Goal: Task Accomplishment & Management: Manage account settings

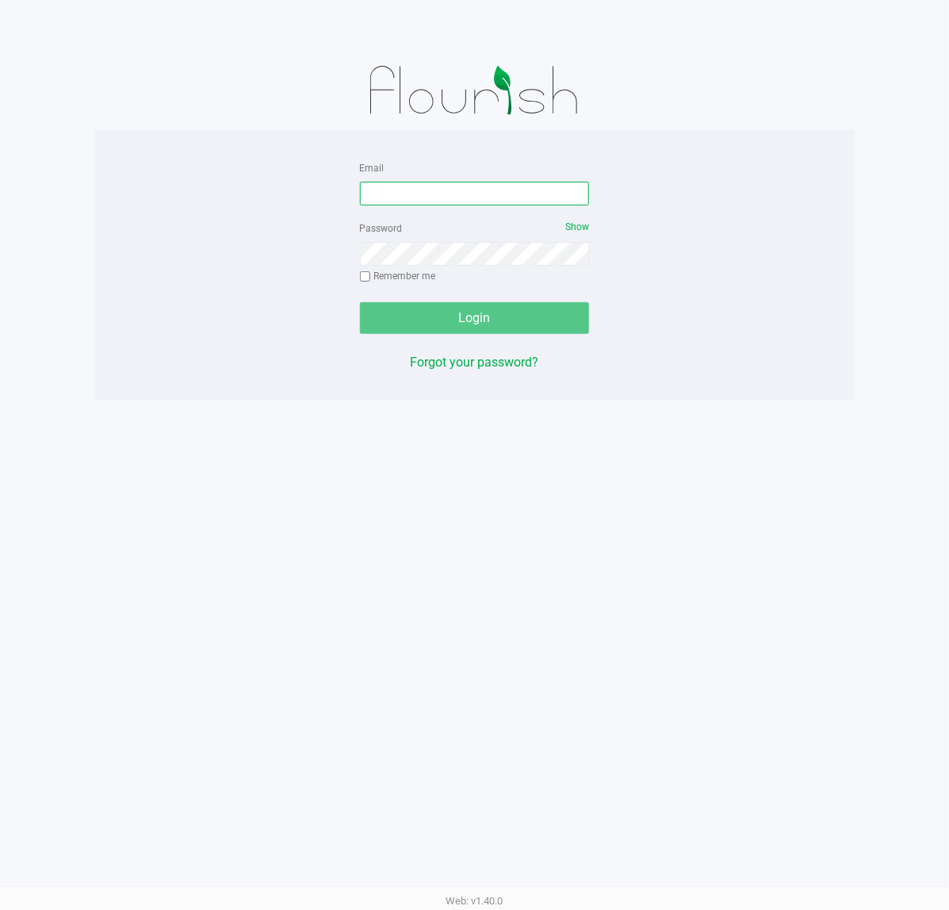
click at [398, 188] on input "Email" at bounding box center [475, 194] width 230 height 24
type input "[EMAIL_ADDRESS][DOMAIN_NAME]"
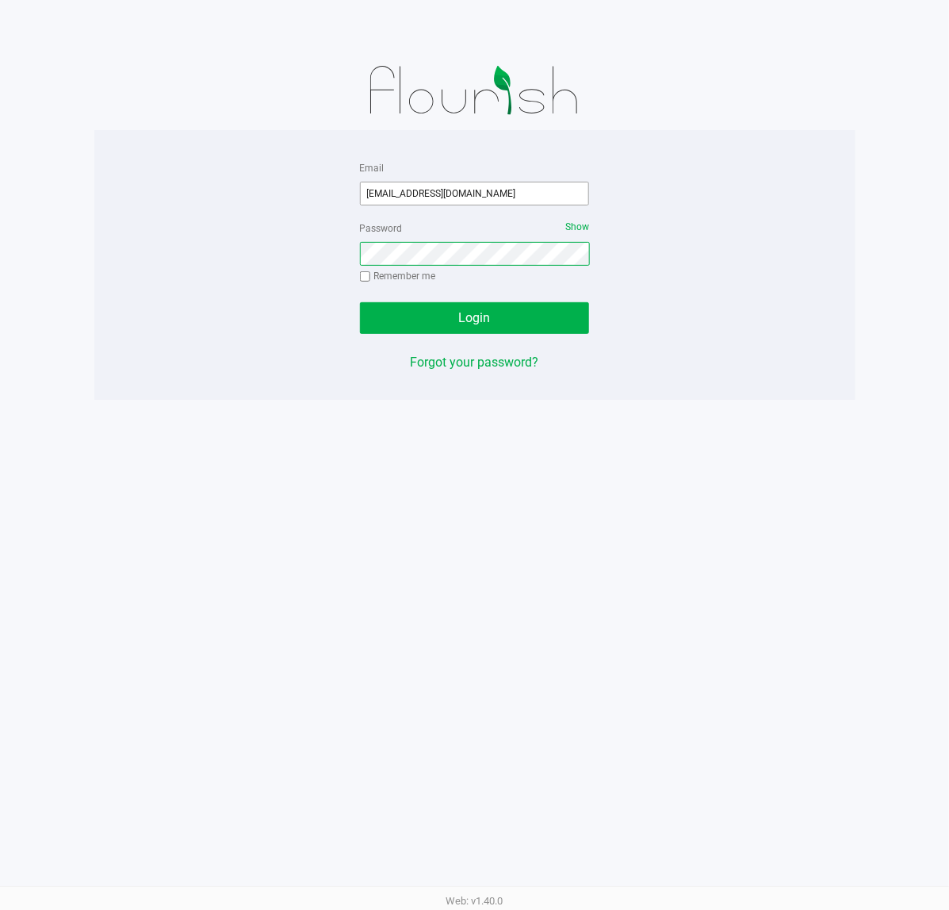
click at [360, 302] on button "Login" at bounding box center [475, 318] width 230 height 32
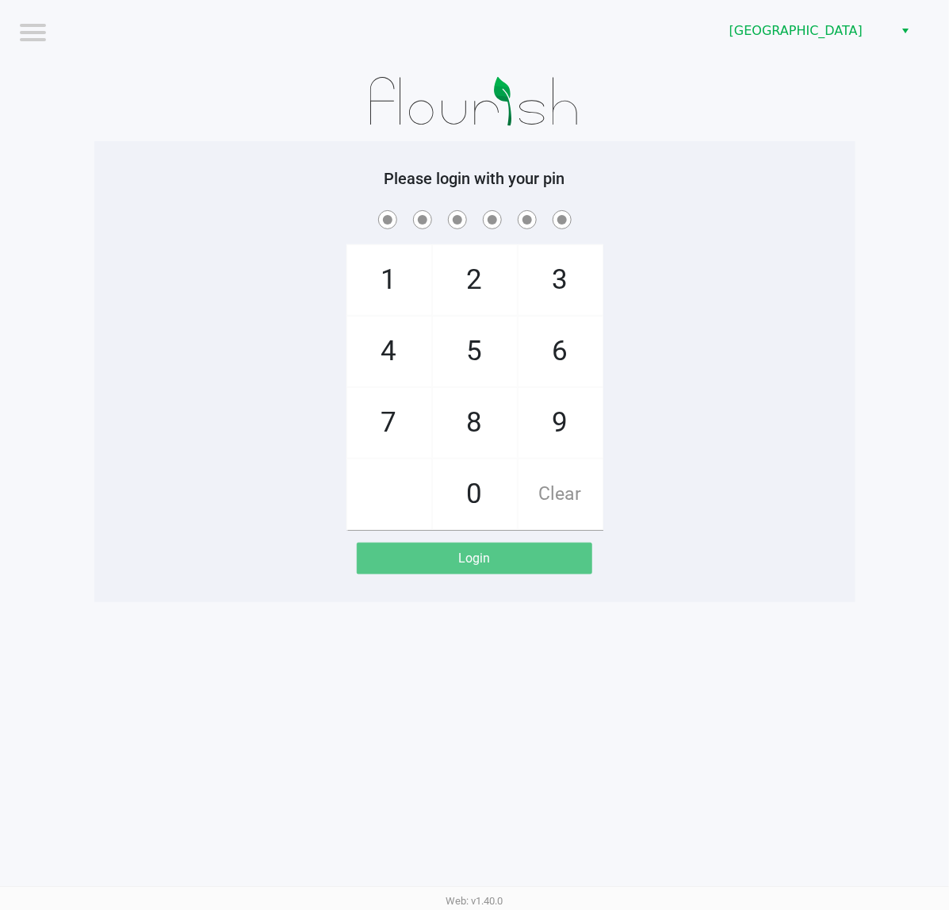
click at [181, 258] on div "1 4 7 2 5 8 0 3 6 9 Clear" at bounding box center [474, 368] width 761 height 323
click at [167, 159] on div "Please login with your pin 1 4 7 2 5 8 0 3 6 9 Clear Login" at bounding box center [474, 371] width 761 height 461
checkbox input "true"
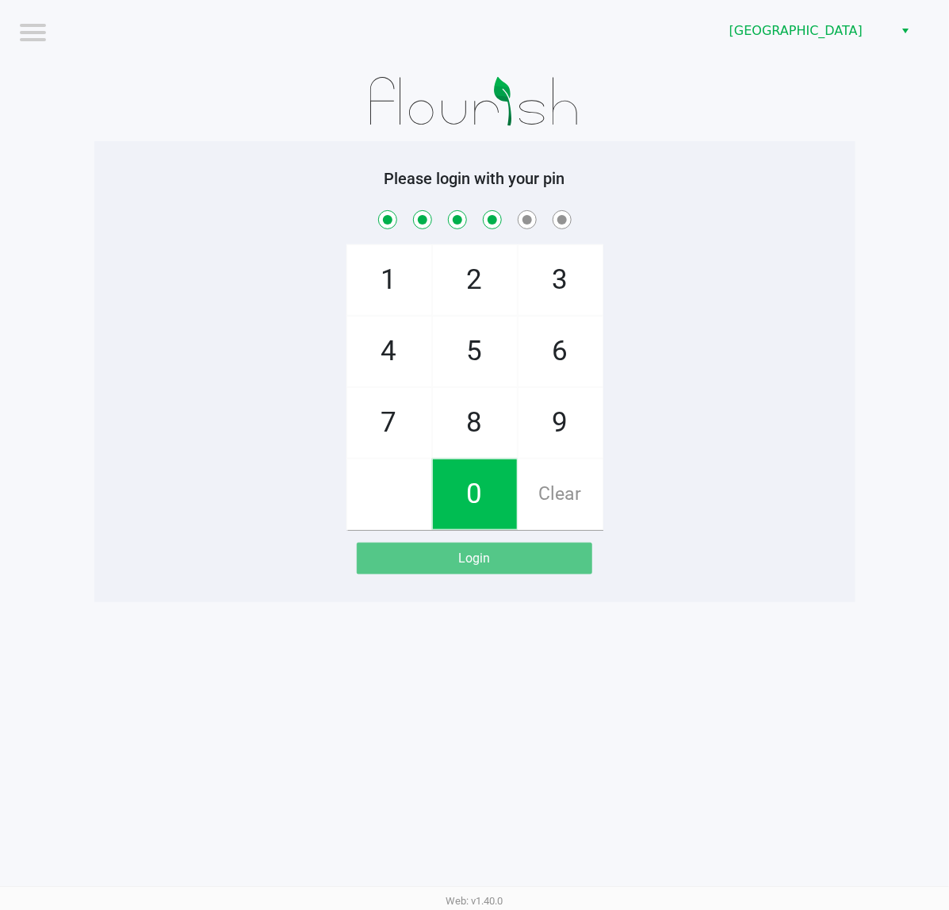
checkbox input "true"
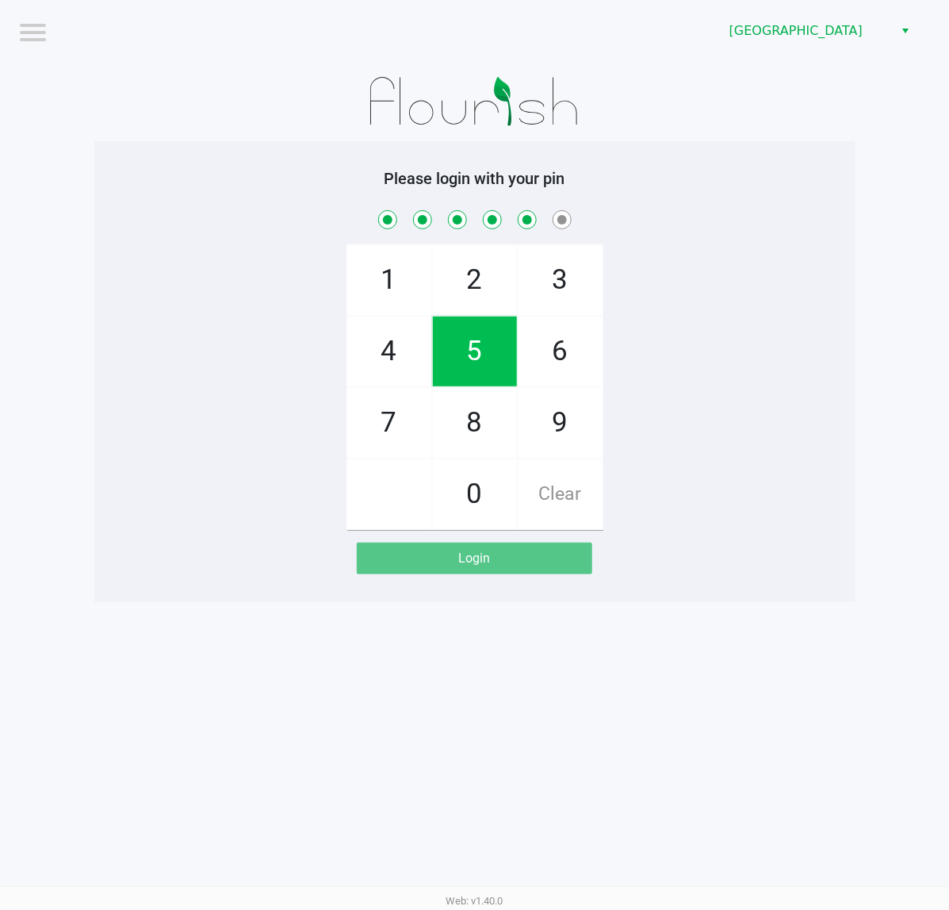
checkbox input "true"
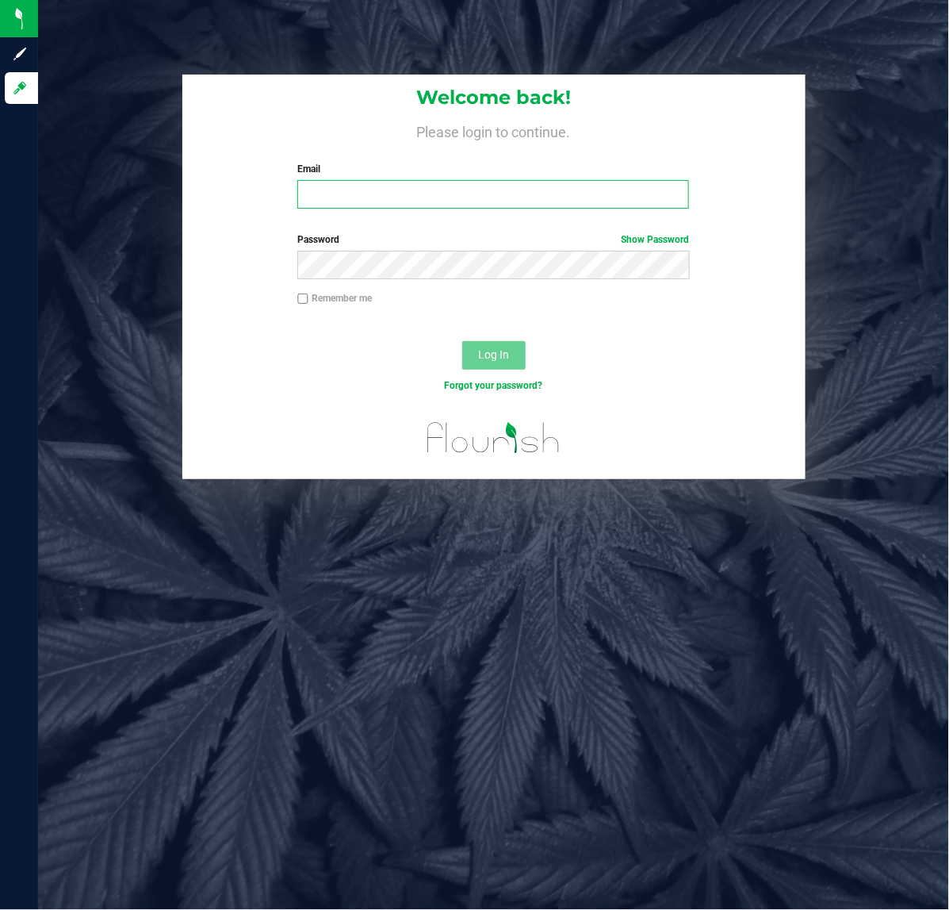
click at [369, 204] on input "Email" at bounding box center [493, 194] width 392 height 29
type input "jlester@liveparallel.com"
click at [391, 250] on div "Password Show Password" at bounding box center [493, 255] width 416 height 47
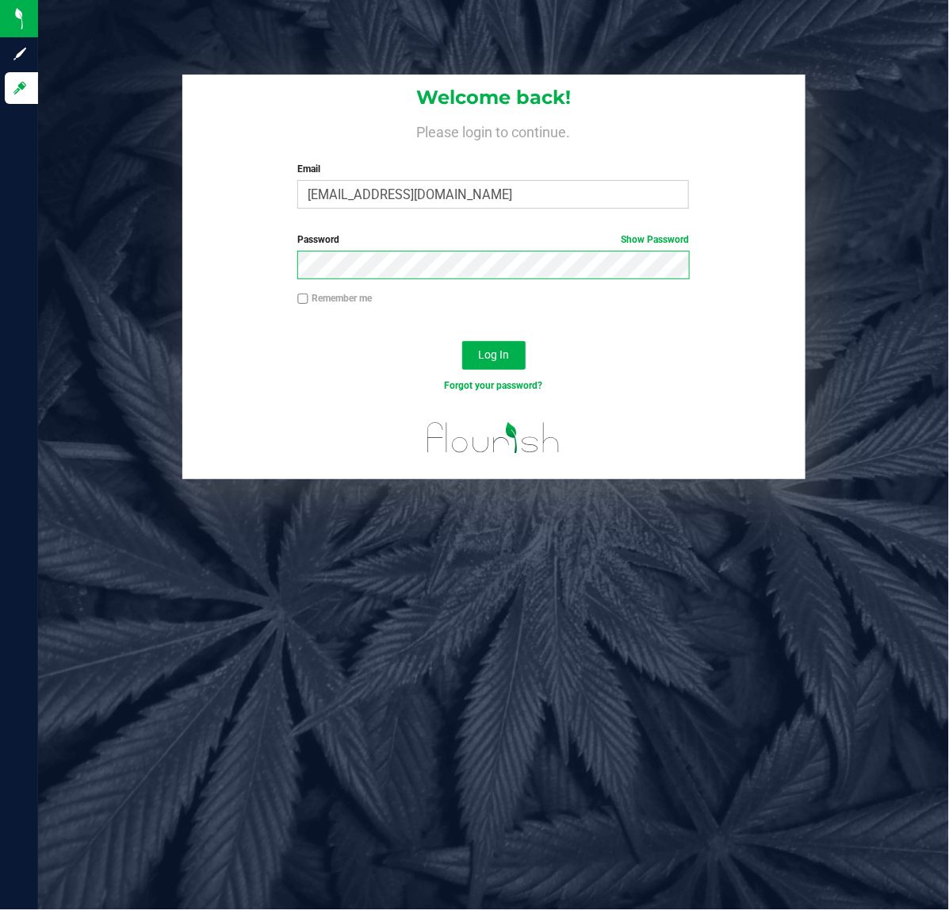
click at [462, 341] on button "Log In" at bounding box center [493, 355] width 63 height 29
